Goal: Task Accomplishment & Management: Use online tool/utility

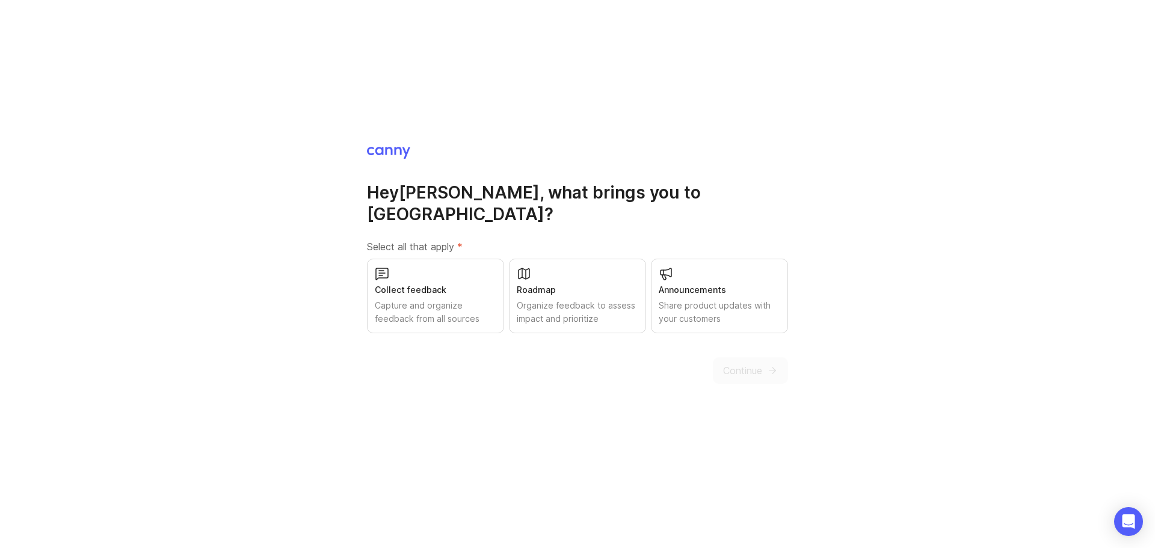
click at [458, 193] on h1 "Hey [PERSON_NAME] , what brings you to [GEOGRAPHIC_DATA]?" at bounding box center [577, 203] width 421 height 43
click at [448, 268] on div "Collect feedback Capture and organize feedback from all sources" at bounding box center [435, 296] width 137 height 75
click at [750, 363] on span "Continue" at bounding box center [742, 370] width 39 height 14
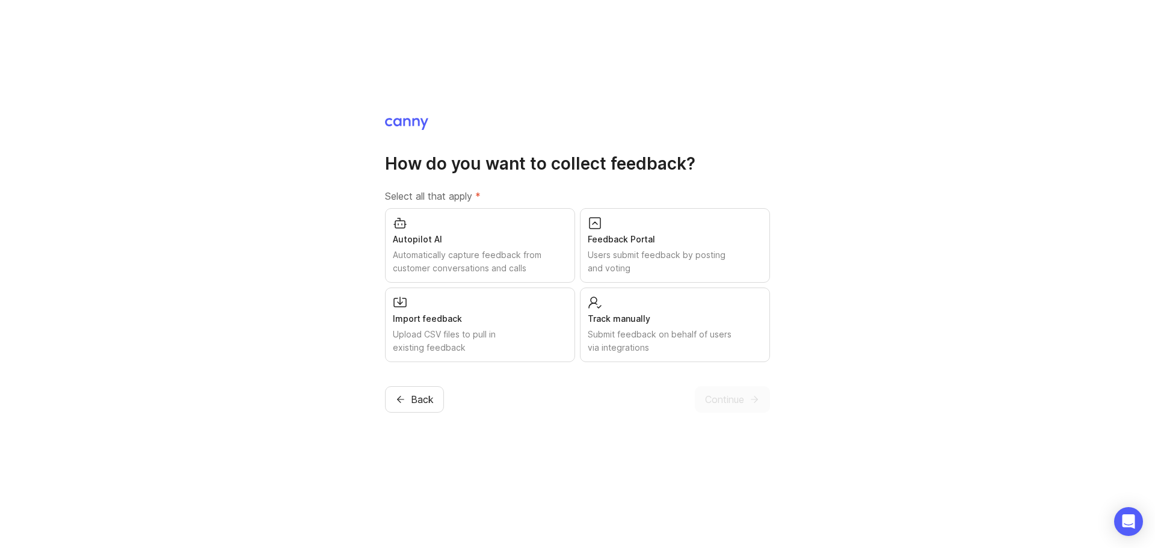
click at [679, 241] on div "Feedback Portal" at bounding box center [675, 239] width 174 height 13
click at [744, 396] on span "Continue" at bounding box center [724, 399] width 39 height 14
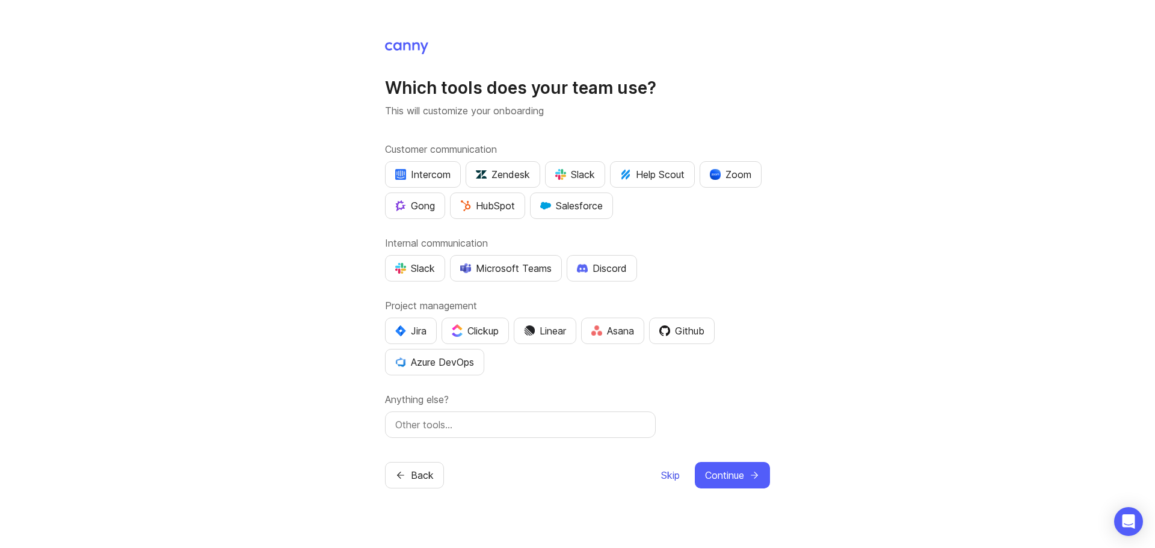
click at [670, 476] on span "Skip" at bounding box center [670, 475] width 19 height 14
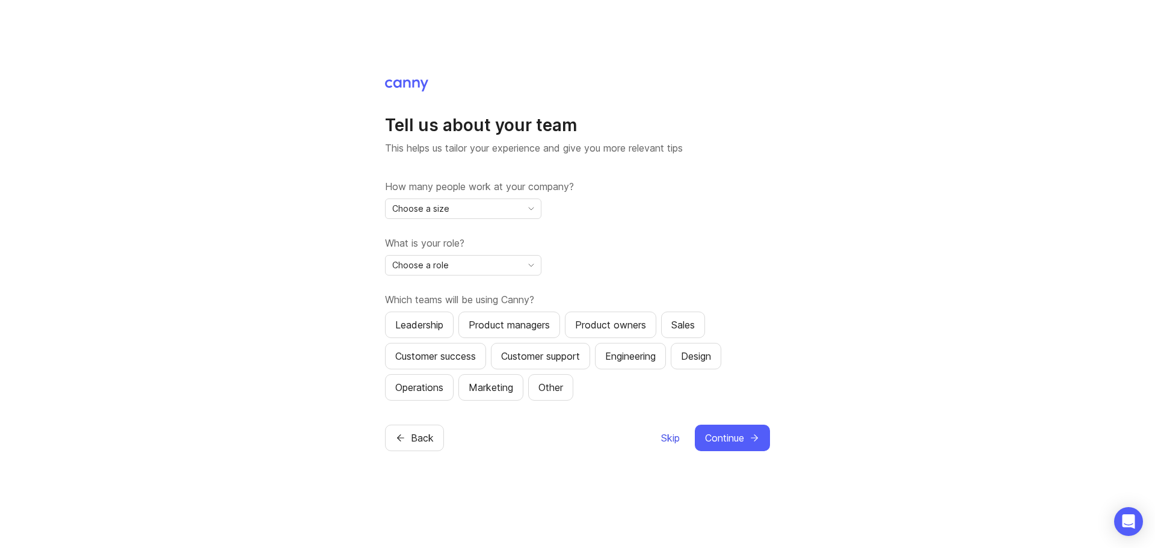
click at [668, 441] on span "Skip" at bounding box center [670, 438] width 19 height 14
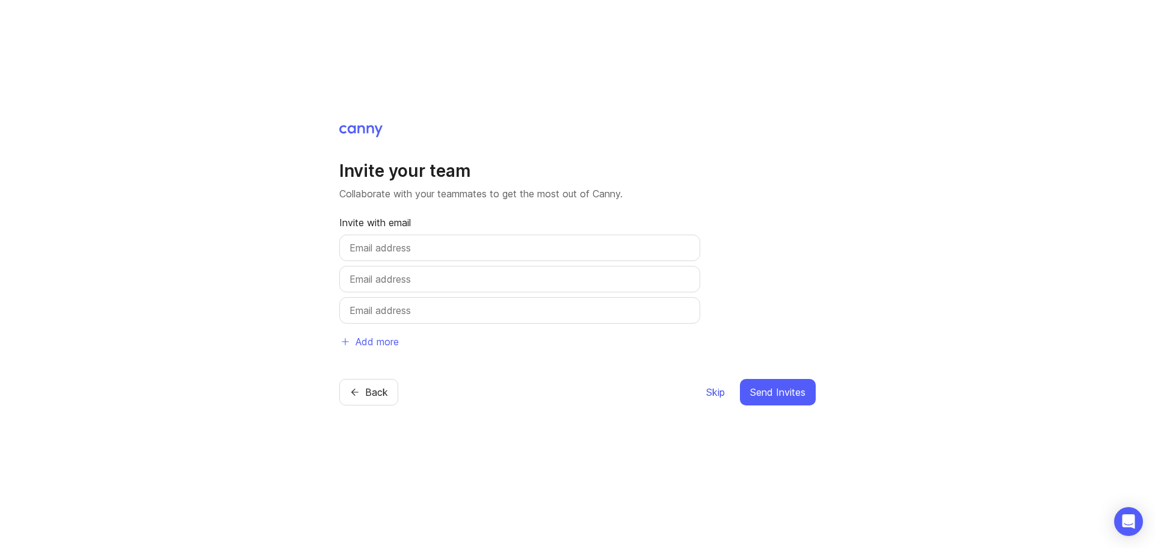
click at [714, 392] on span "Skip" at bounding box center [715, 392] width 19 height 14
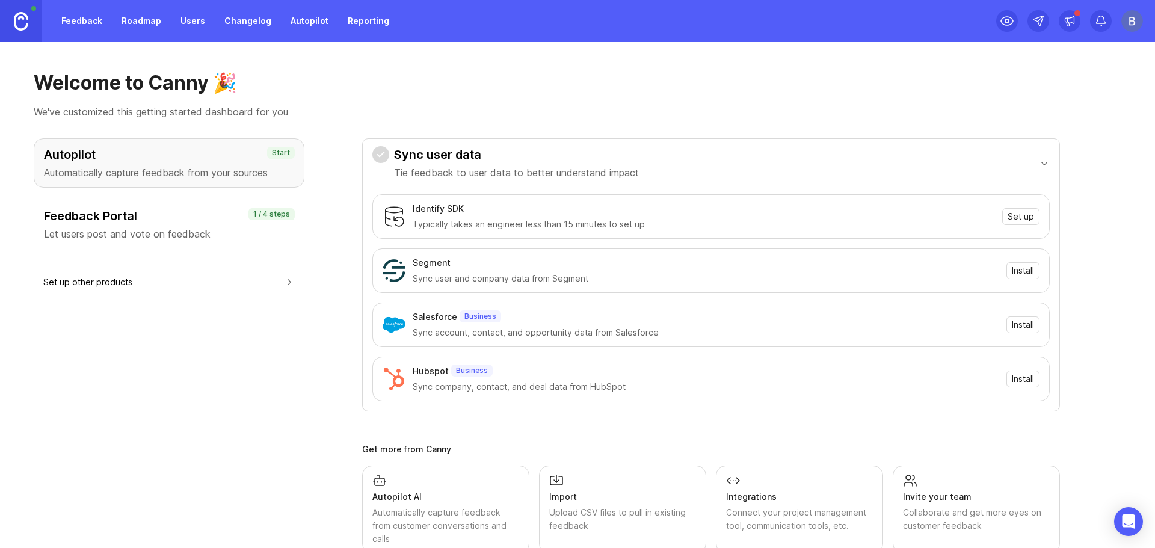
click at [239, 315] on div "Autopilot Automatically capture feedback from your sources Start Feedback Porta…" at bounding box center [169, 387] width 271 height 499
click at [116, 221] on h3 "Feedback Portal" at bounding box center [169, 216] width 250 height 17
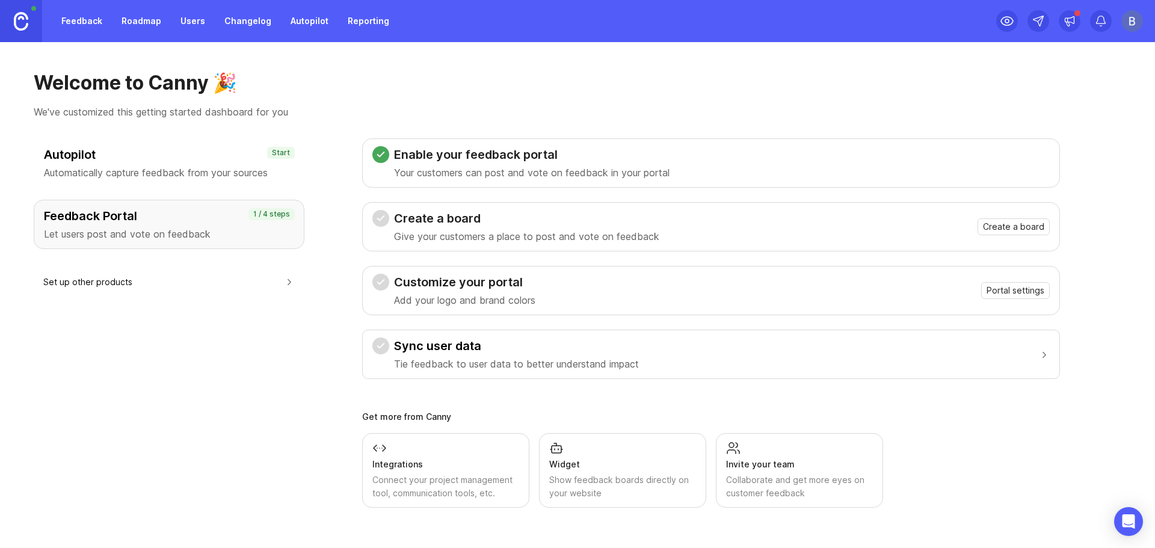
click at [470, 226] on h3 "Create a board" at bounding box center [526, 218] width 265 height 17
click at [1034, 229] on span "Create a board" at bounding box center [1013, 227] width 61 height 12
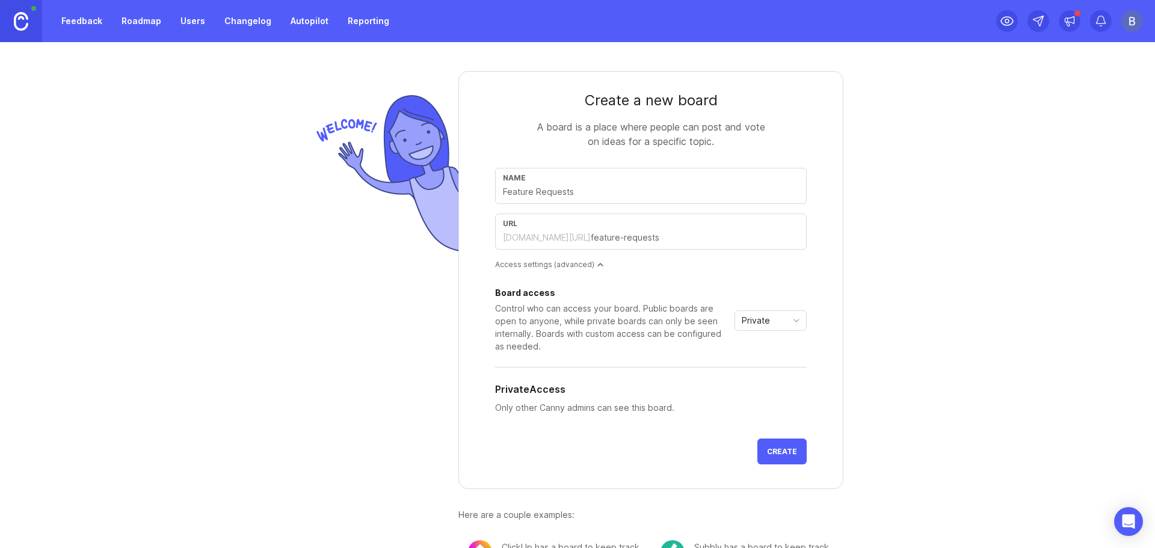
click at [568, 183] on div "Name" at bounding box center [651, 186] width 312 height 36
type input "[PERSON_NAME]"
click at [518, 236] on div "[DOMAIN_NAME][URL]" at bounding box center [547, 238] width 88 height 12
click at [618, 198] on input "[PERSON_NAME]" at bounding box center [651, 191] width 296 height 13
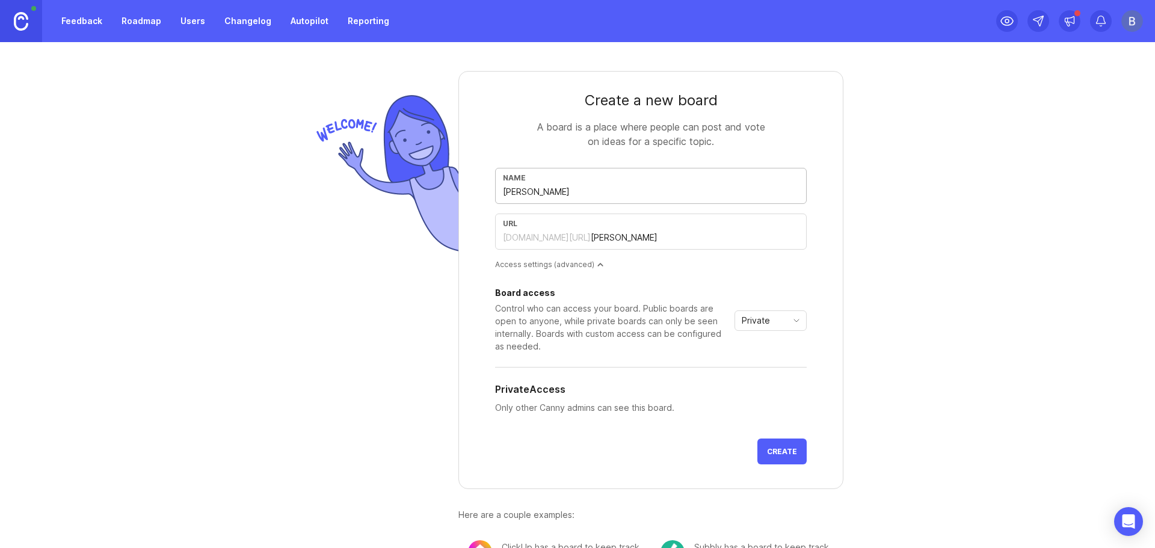
click at [618, 198] on input "[PERSON_NAME]" at bounding box center [651, 191] width 296 height 13
click at [785, 255] on div "url [DOMAIN_NAME][URL] [PERSON_NAME]" at bounding box center [651, 237] width 312 height 46
click at [771, 447] on span "Create" at bounding box center [782, 451] width 30 height 9
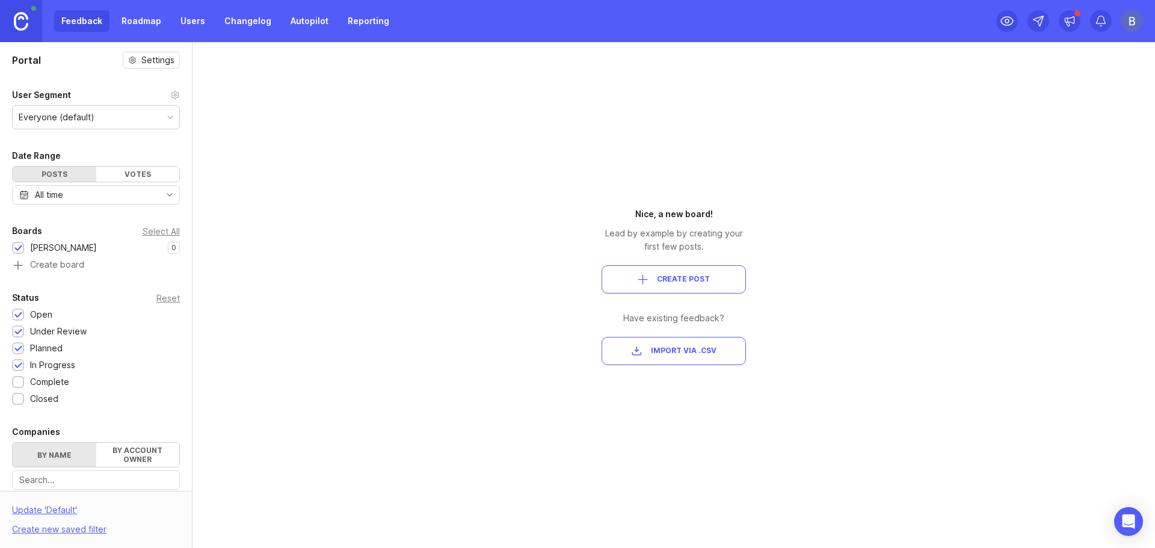
click at [814, 152] on div "Portal Settings User Segment Everyone (default) Date Range Posts Votes All time…" at bounding box center [577, 295] width 1155 height 506
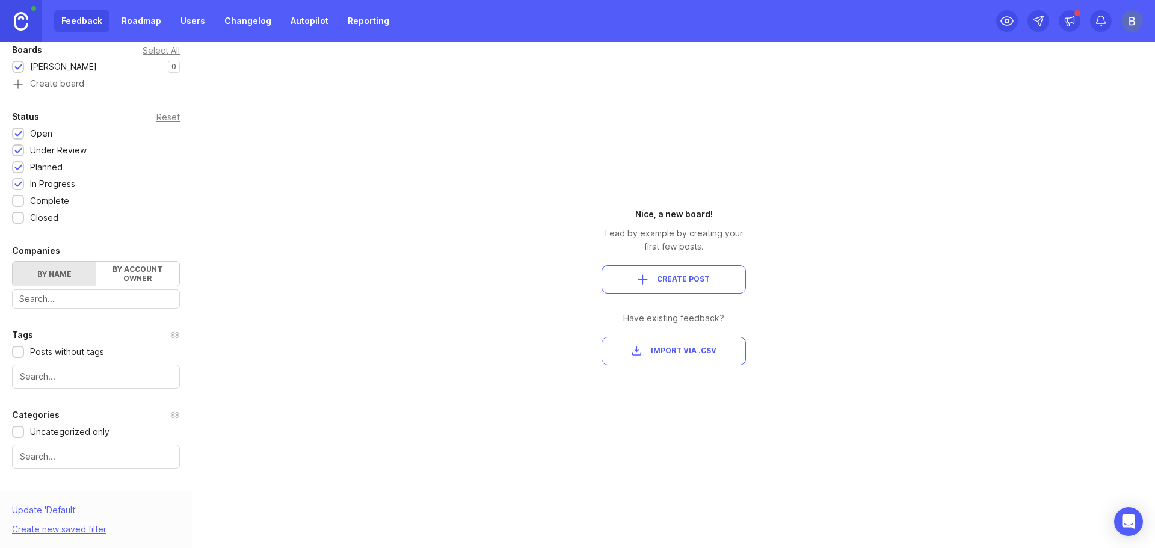
scroll to position [256, 0]
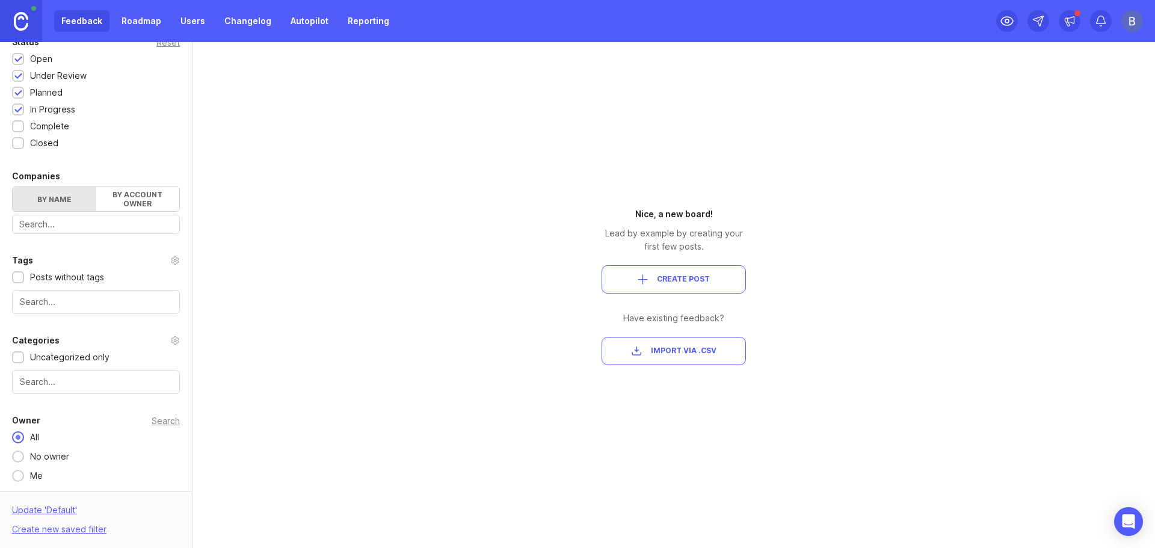
click at [117, 225] on input "text" at bounding box center [95, 224] width 153 height 13
click at [399, 206] on div "Portal Settings User Segment Everyone (default) Date Range Posts Votes All time…" at bounding box center [577, 295] width 1155 height 506
